Goal: Book appointment/travel/reservation

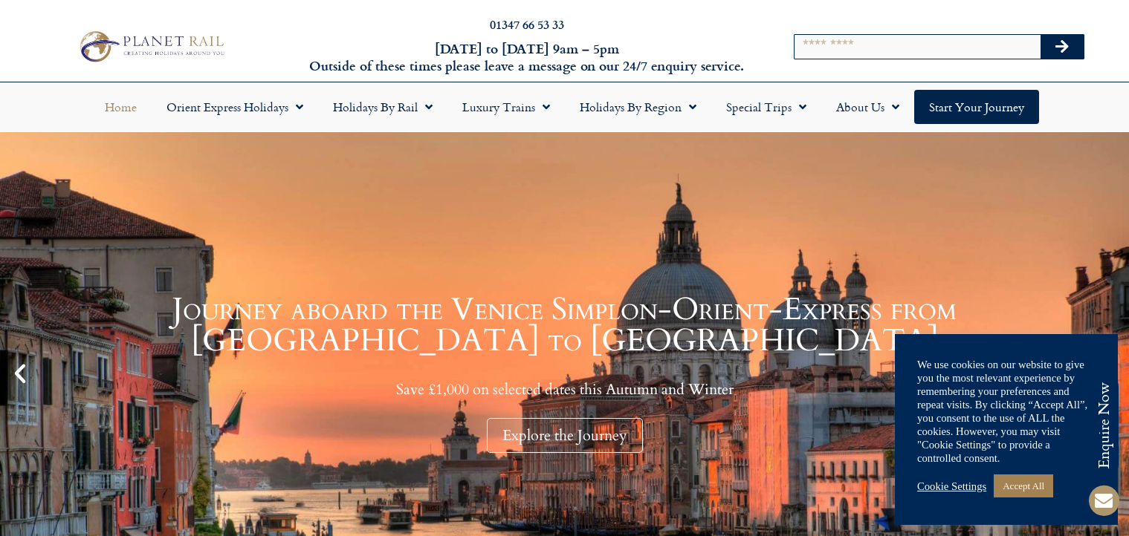
click at [953, 487] on link "Cookie Settings" at bounding box center [951, 486] width 69 height 13
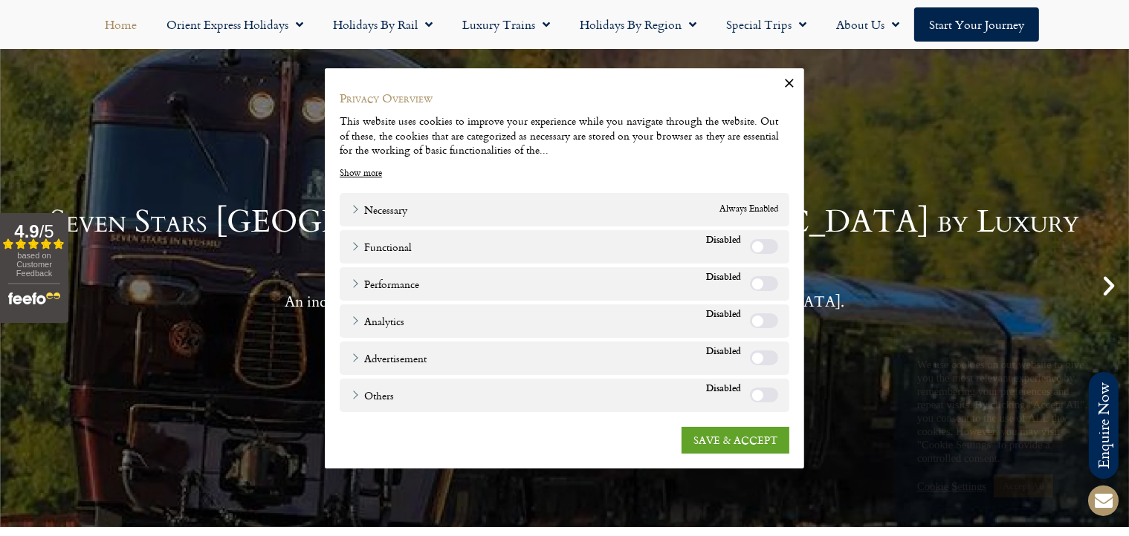
scroll to position [149, 0]
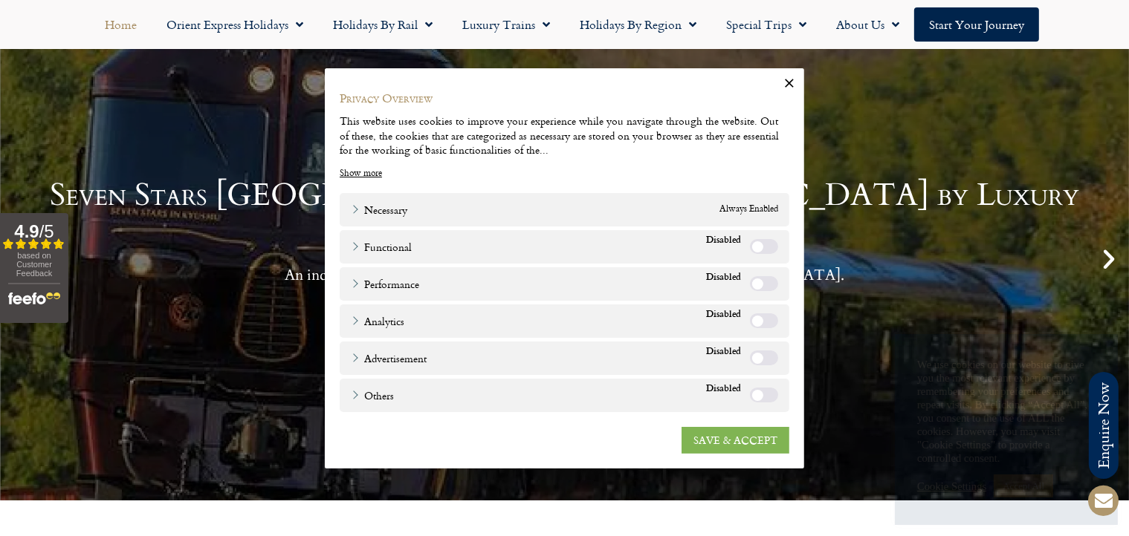
click at [756, 441] on link "SAVE & ACCEPT" at bounding box center [735, 440] width 108 height 27
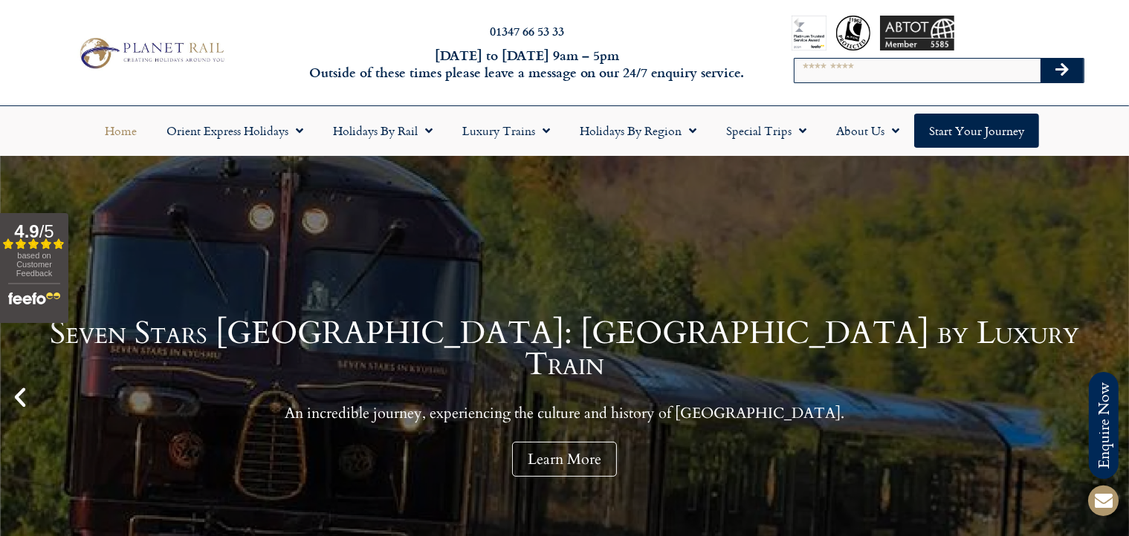
scroll to position [0, 0]
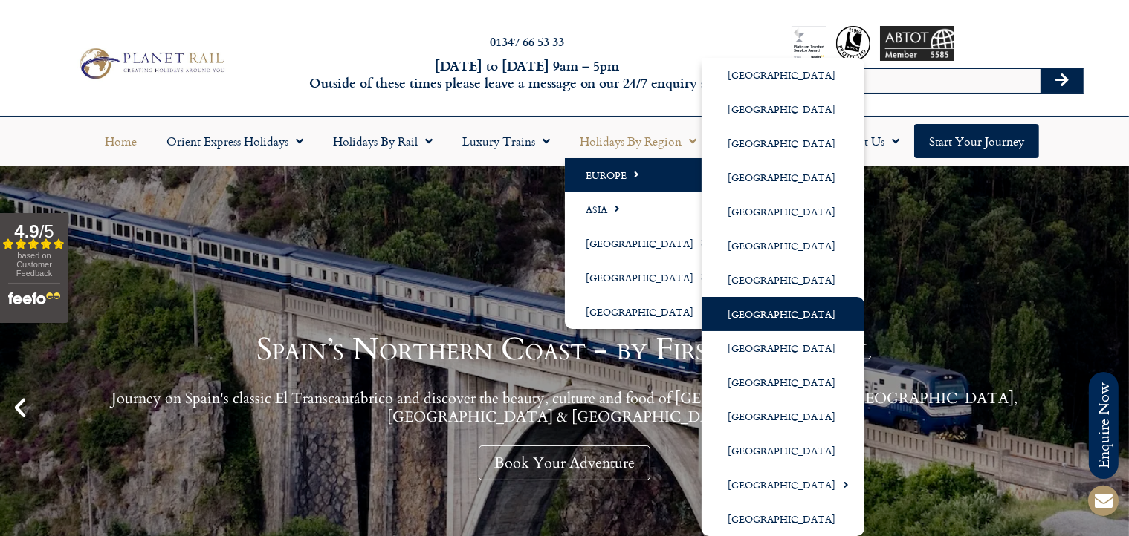
click at [743, 314] on link "[GEOGRAPHIC_DATA]" at bounding box center [782, 314] width 163 height 34
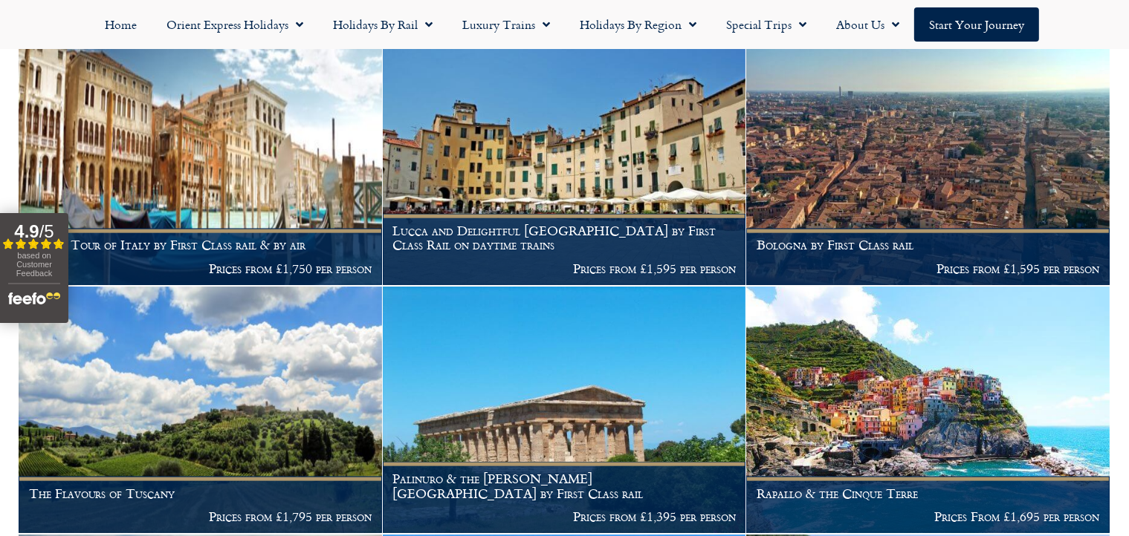
scroll to position [1668, 0]
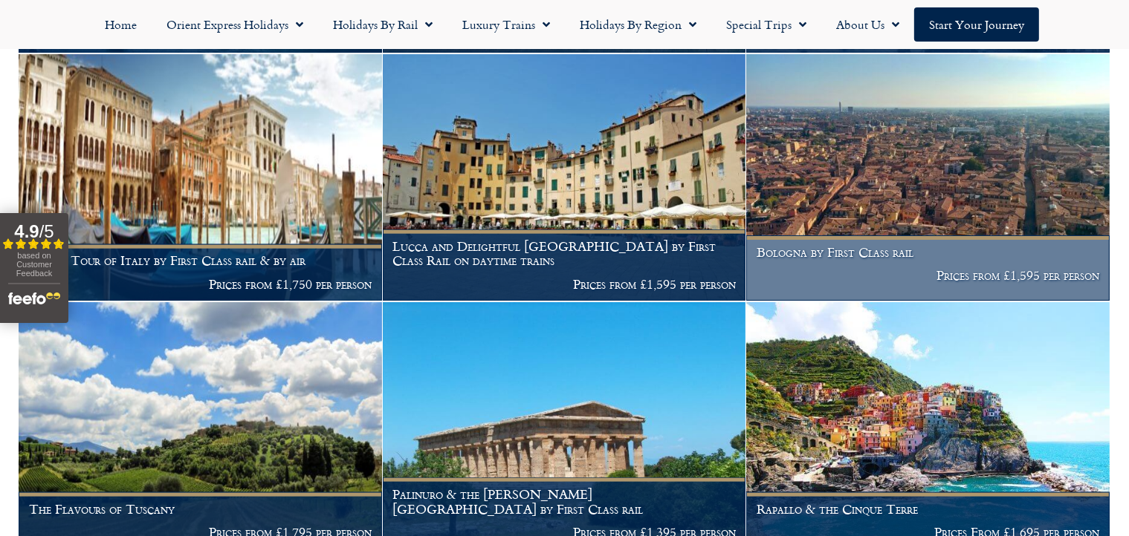
click at [817, 251] on h1 "Bologna by First Class rail" at bounding box center [927, 252] width 343 height 15
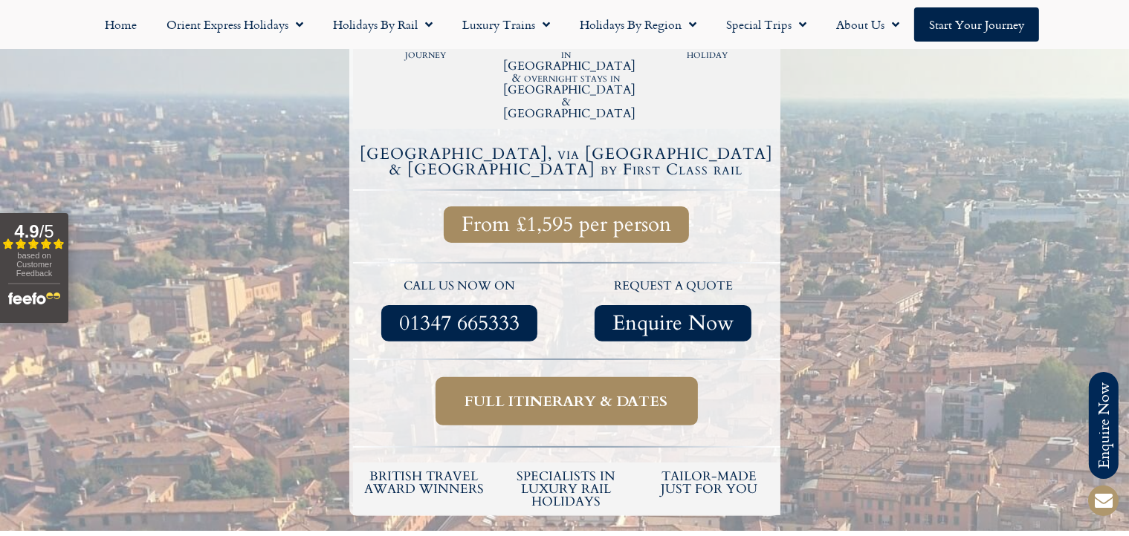
scroll to position [520, 0]
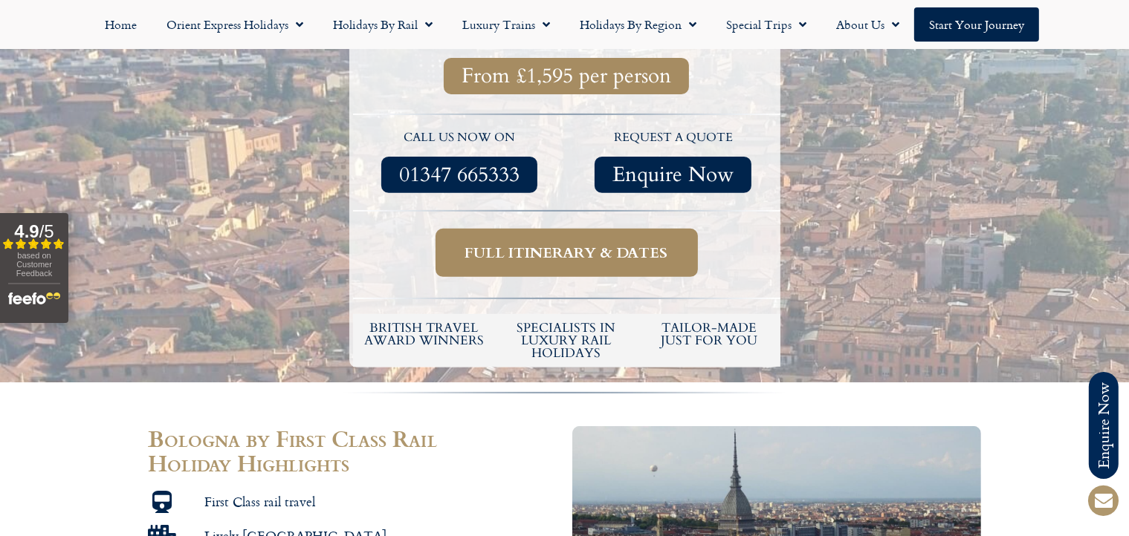
click at [584, 244] on span "Full itinerary & dates" at bounding box center [566, 253] width 203 height 19
click at [581, 244] on span "Full itinerary & dates" at bounding box center [566, 253] width 203 height 19
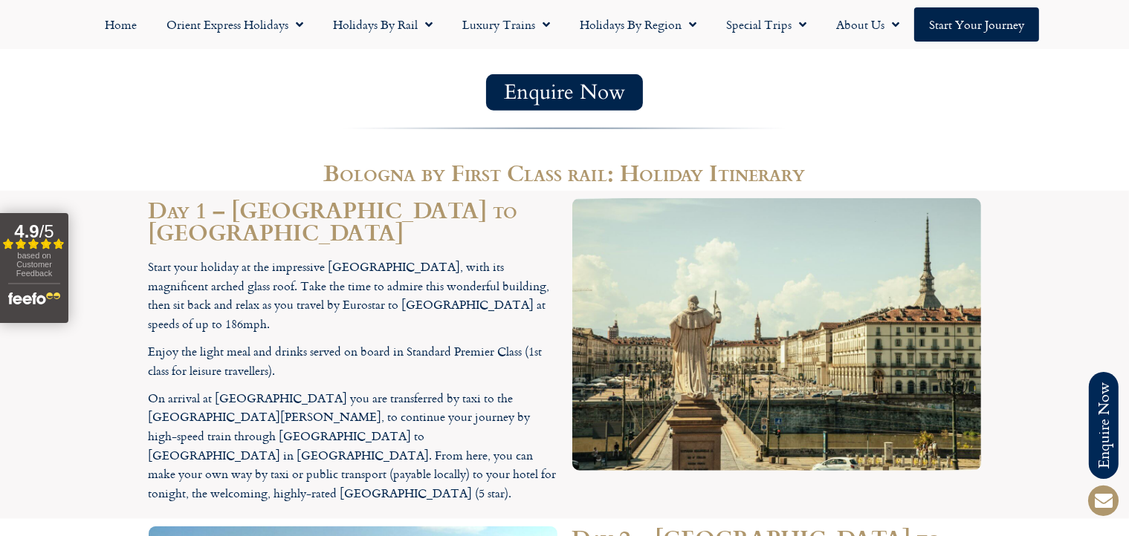
scroll to position [1263, 0]
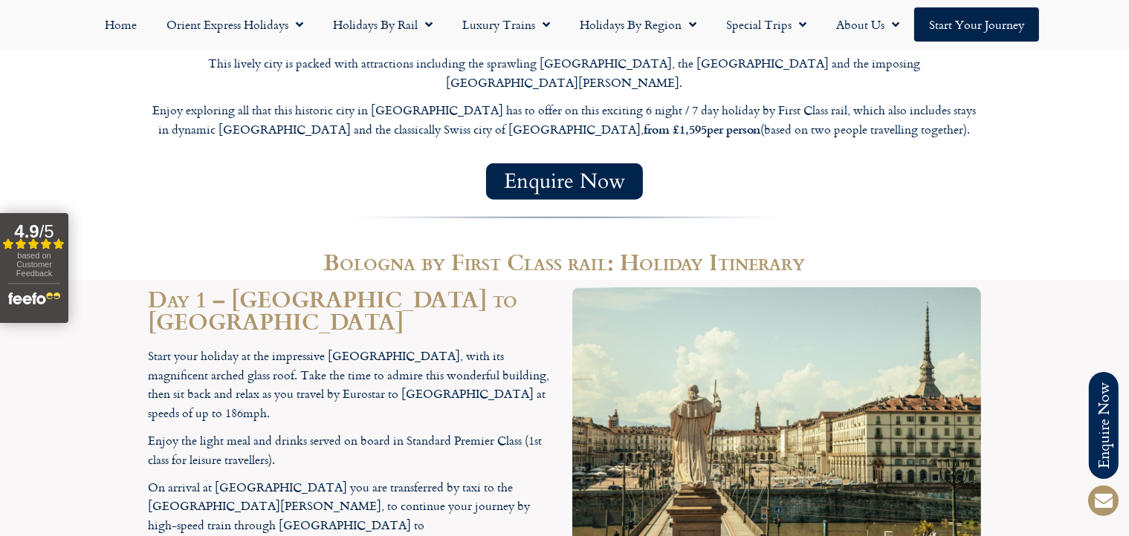
drag, startPoint x: 1087, startPoint y: 0, endPoint x: 1040, endPoint y: 150, distance: 157.2
click at [1040, 207] on div at bounding box center [564, 225] width 1129 height 36
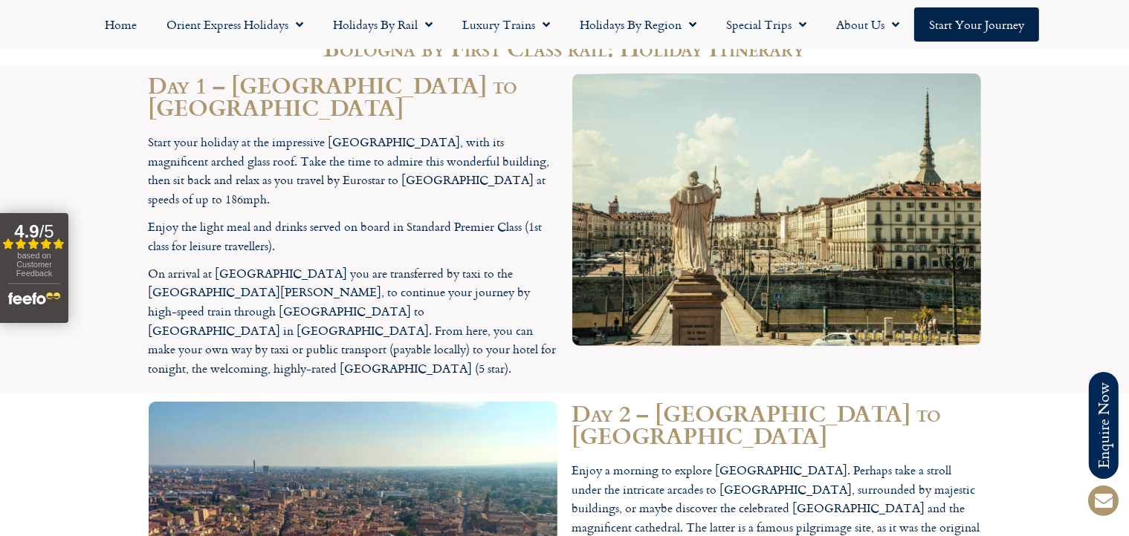
scroll to position [1486, 0]
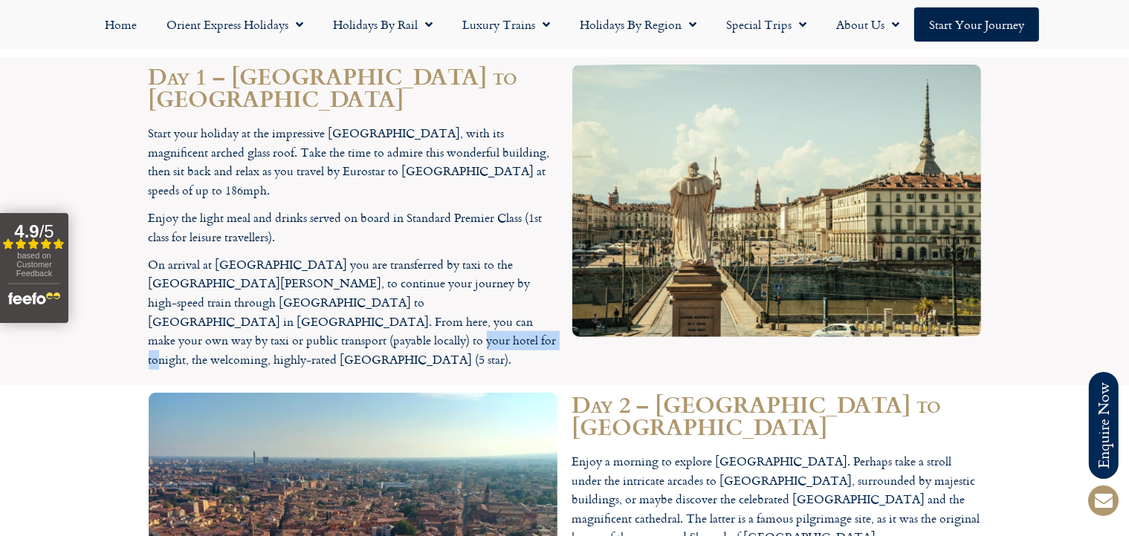
drag, startPoint x: 464, startPoint y: 224, endPoint x: 556, endPoint y: 233, distance: 92.5
click at [556, 256] on p "On arrival at [GEOGRAPHIC_DATA] you are transferred by taxi to the [GEOGRAPHIC_…" at bounding box center [353, 313] width 409 height 114
copy p "[GEOGRAPHIC_DATA]"
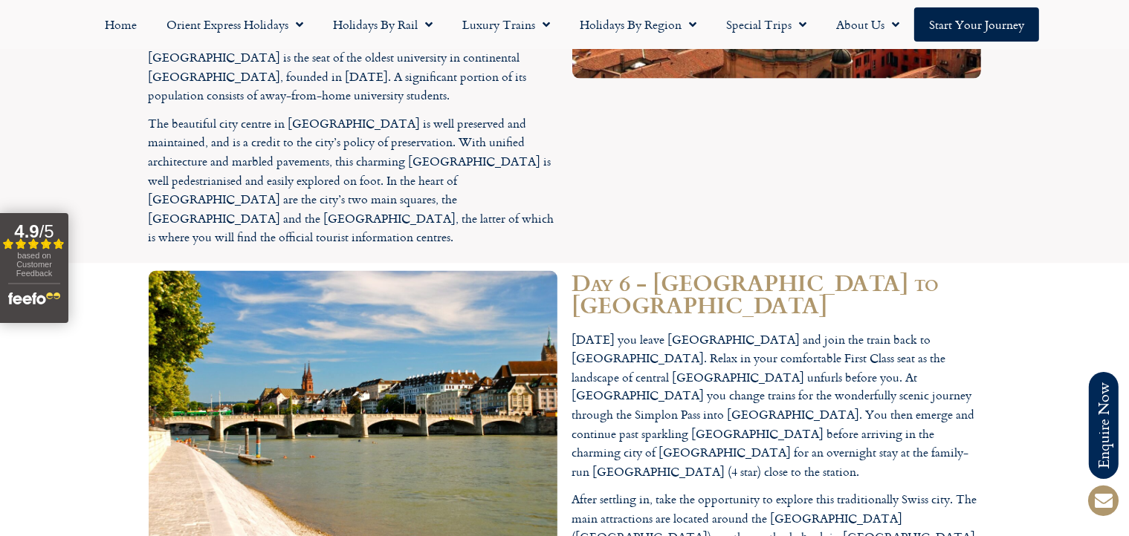
scroll to position [2452, 0]
